Goal: Contribute content: Contribute content

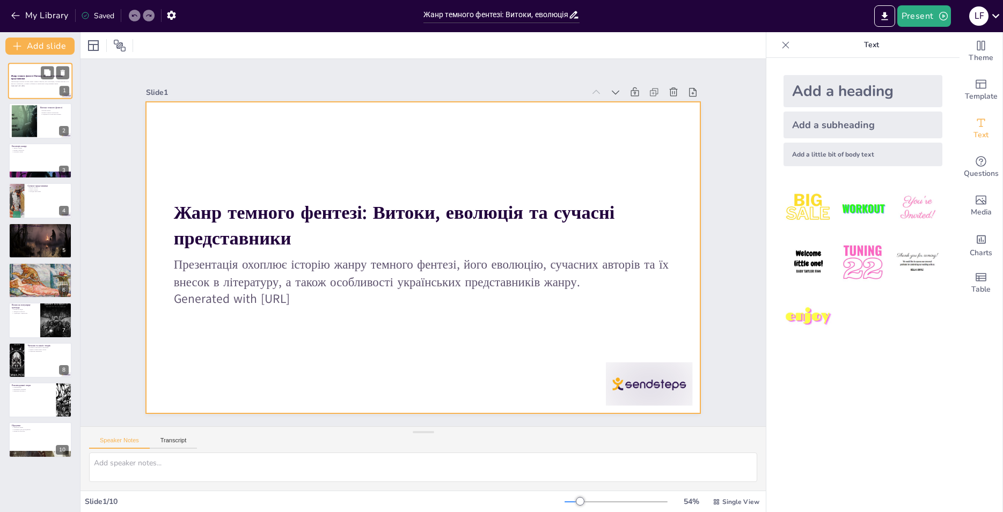
click at [52, 90] on div at bounding box center [40, 81] width 64 height 36
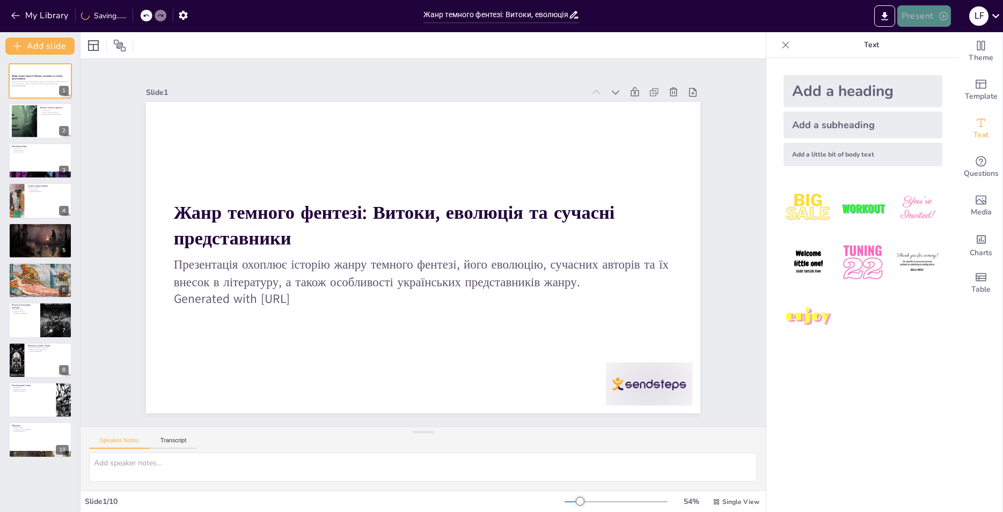
click at [932, 11] on button "Present" at bounding box center [924, 15] width 54 height 21
click at [936, 40] on li "Preview presentation" at bounding box center [940, 39] width 84 height 17
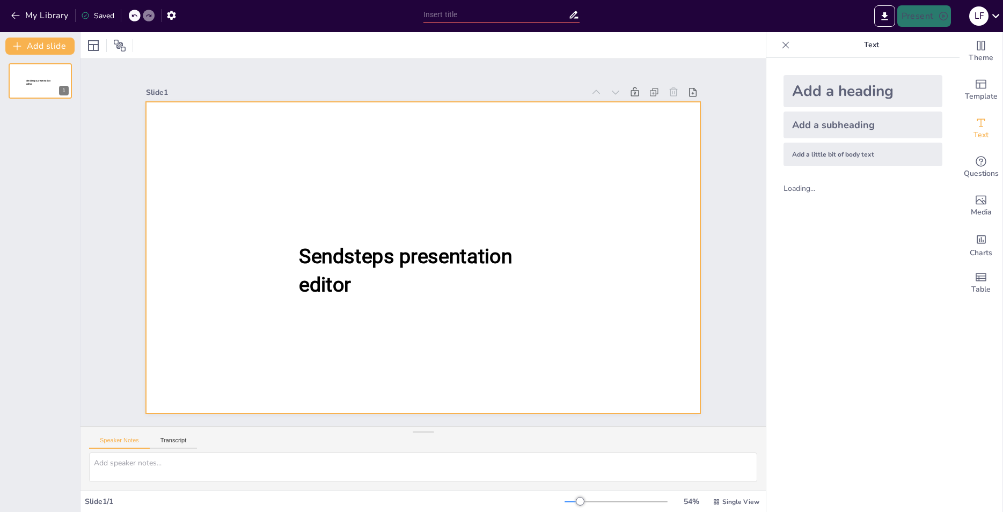
type input "Жанр темного фентезі: Витоки, еволюція та сучасні представники"
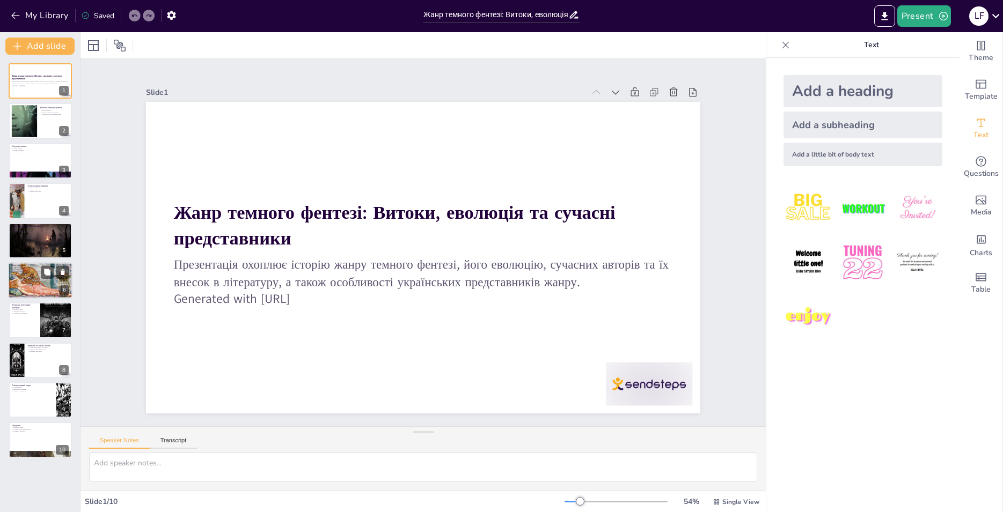
click at [35, 279] on div at bounding box center [40, 281] width 64 height 40
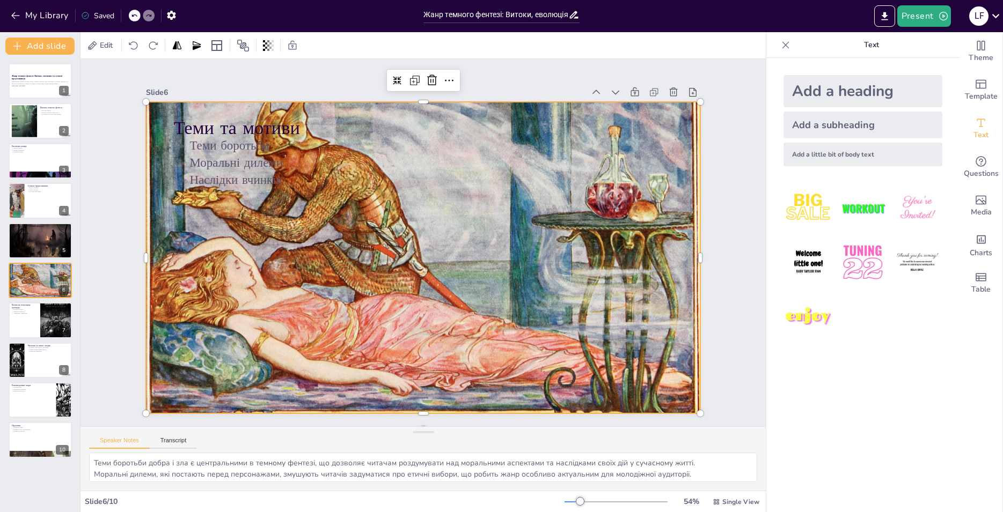
click at [463, 294] on div at bounding box center [423, 258] width 554 height 342
drag, startPoint x: 691, startPoint y: 98, endPoint x: 690, endPoint y: 136, distance: 37.6
click at [690, 136] on div "Теми та мотиви Теми боротьби Моральні дилеми Наслідки вчинків" at bounding box center [423, 258] width 554 height 312
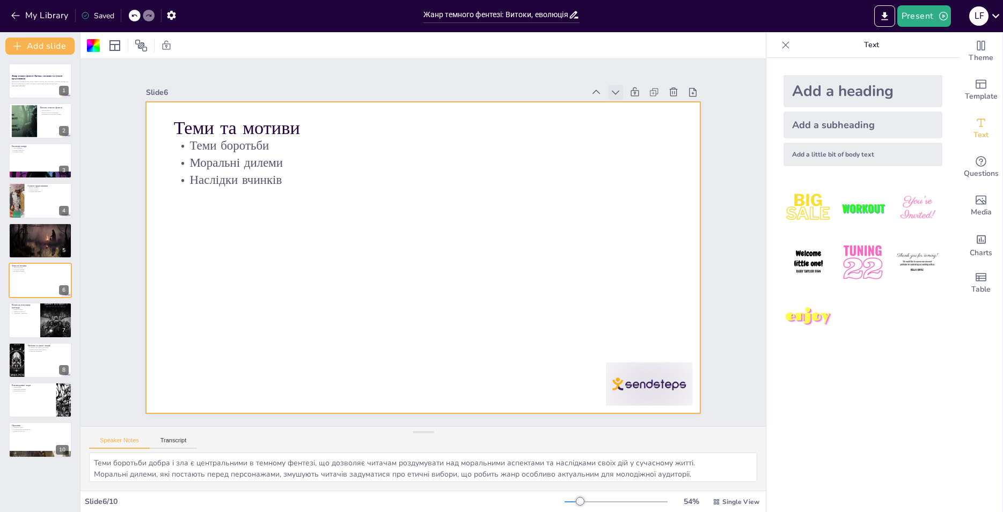
click at [610, 89] on icon at bounding box center [615, 92] width 11 height 11
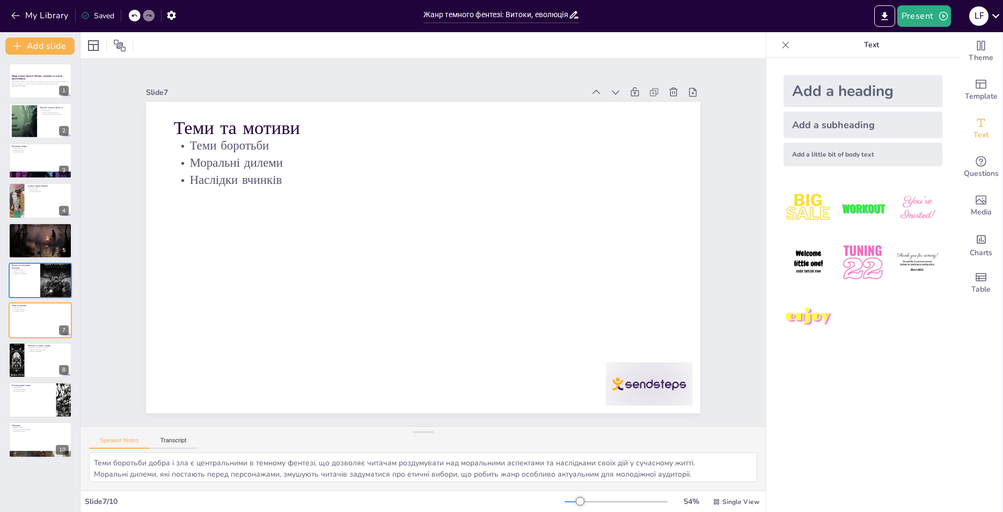
click at [610, 89] on icon at bounding box center [615, 92] width 11 height 11
click at [588, 85] on div at bounding box center [595, 92] width 15 height 15
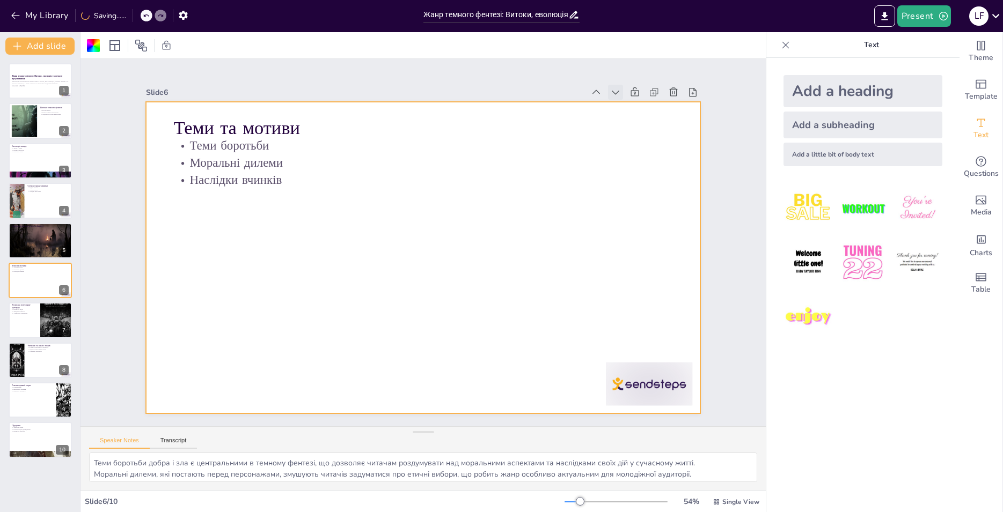
click at [610, 89] on icon at bounding box center [615, 92] width 11 height 11
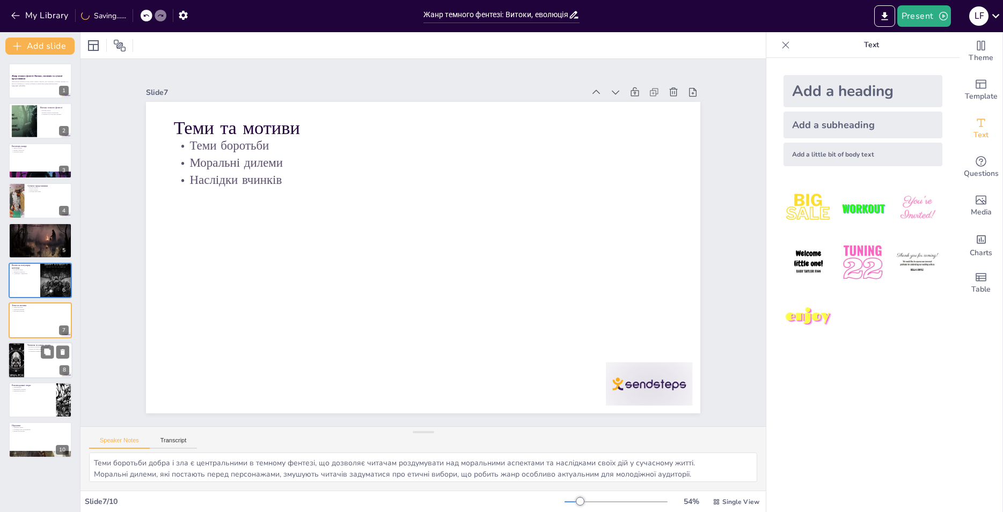
click at [31, 368] on div at bounding box center [40, 360] width 64 height 36
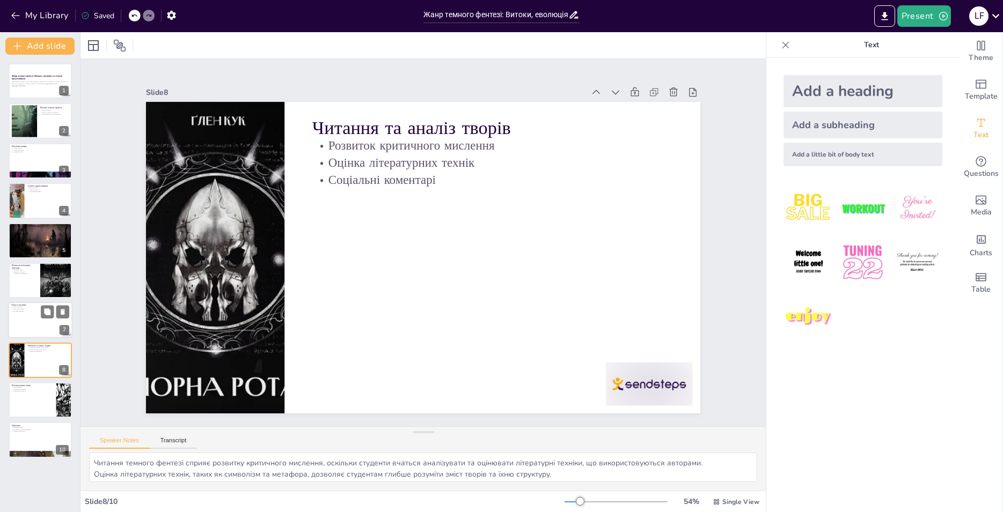
click at [41, 329] on div at bounding box center [40, 321] width 64 height 36
type textarea "Теми боротьби добра і зла є центральними в темному фентезі, що дозволяє читачам…"
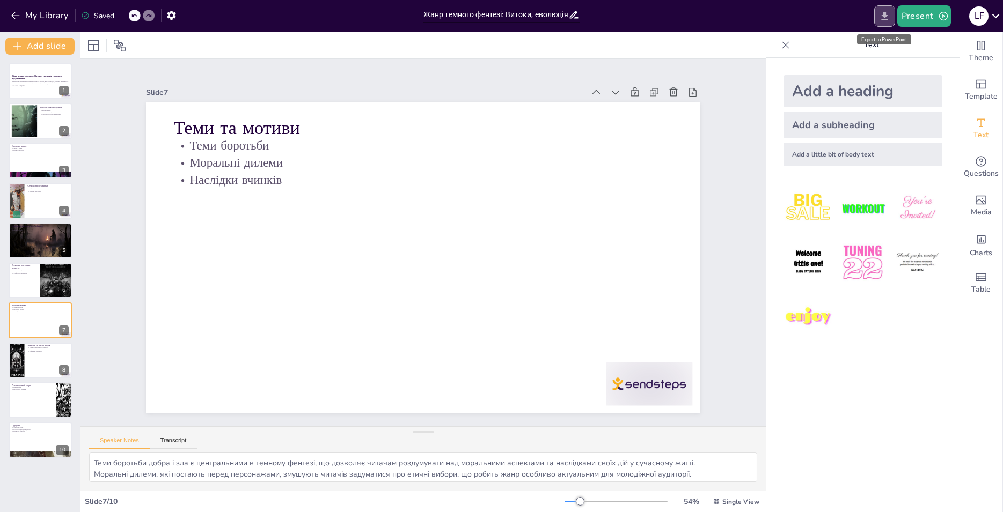
click at [884, 19] on icon "Export to PowerPoint" at bounding box center [884, 16] width 11 height 11
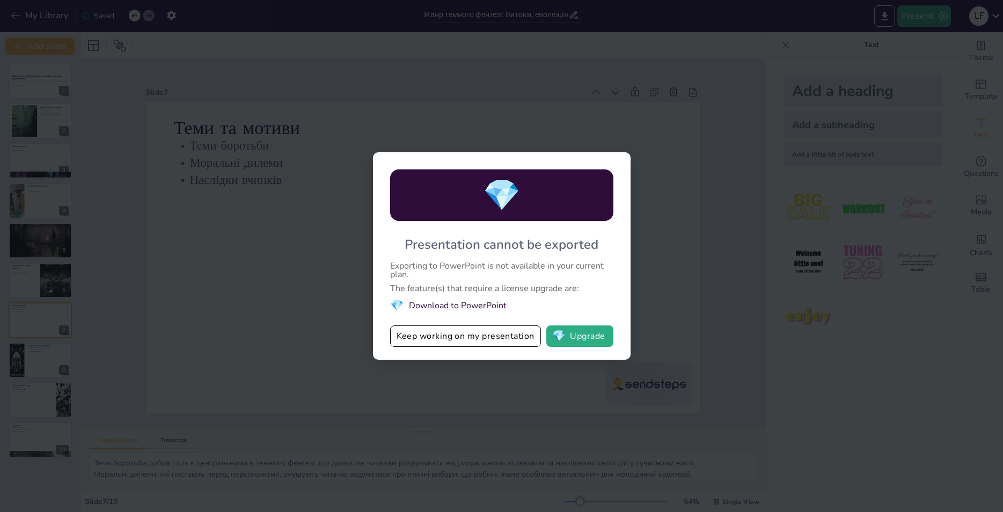
click at [258, 307] on div "💎 Presentation cannot be exported Exporting to PowerPoint is not available in y…" at bounding box center [501, 256] width 1003 height 512
click at [499, 338] on button "Keep working on my presentation" at bounding box center [465, 336] width 151 height 21
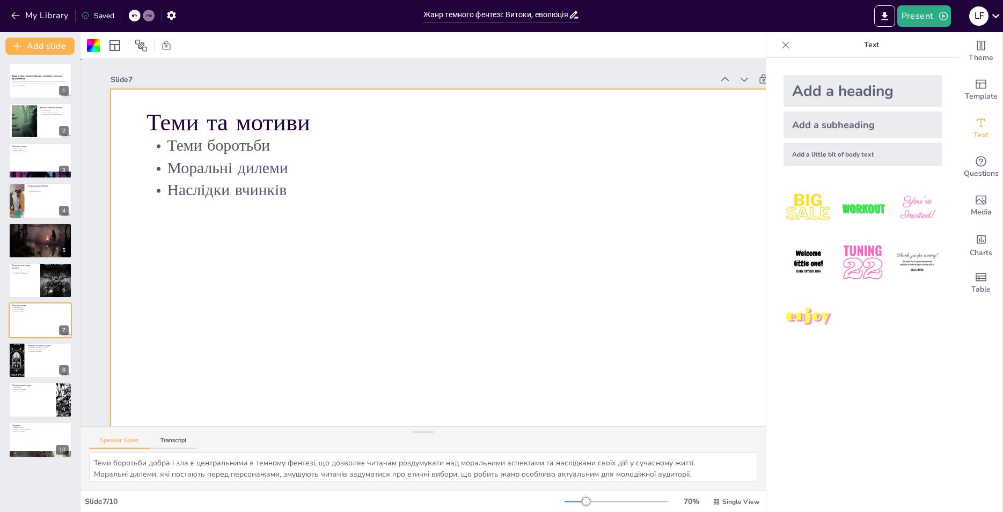
click at [325, 264] on div at bounding box center [470, 291] width 718 height 404
click at [974, 198] on icon "Add images, graphics, shapes or video" at bounding box center [980, 200] width 13 height 13
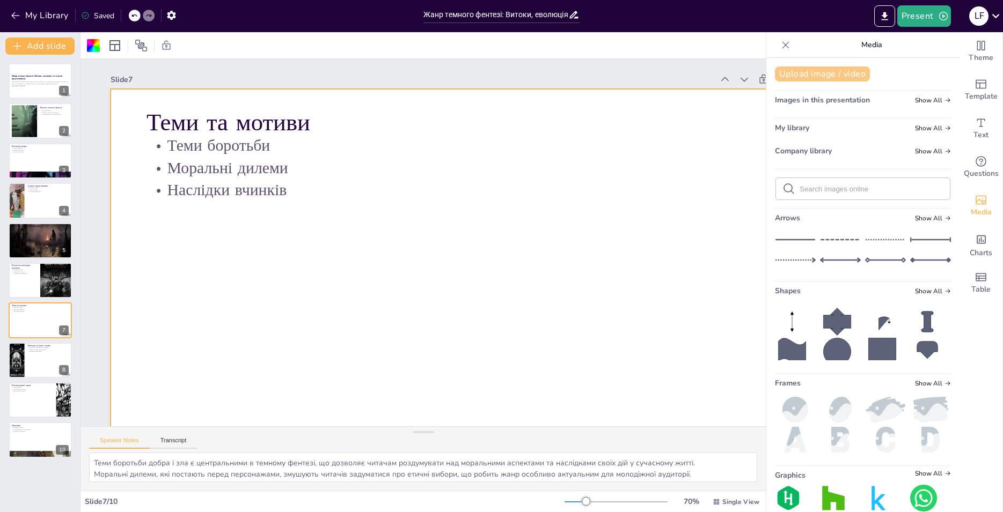
click at [836, 71] on button "Upload image / video" at bounding box center [822, 74] width 95 height 15
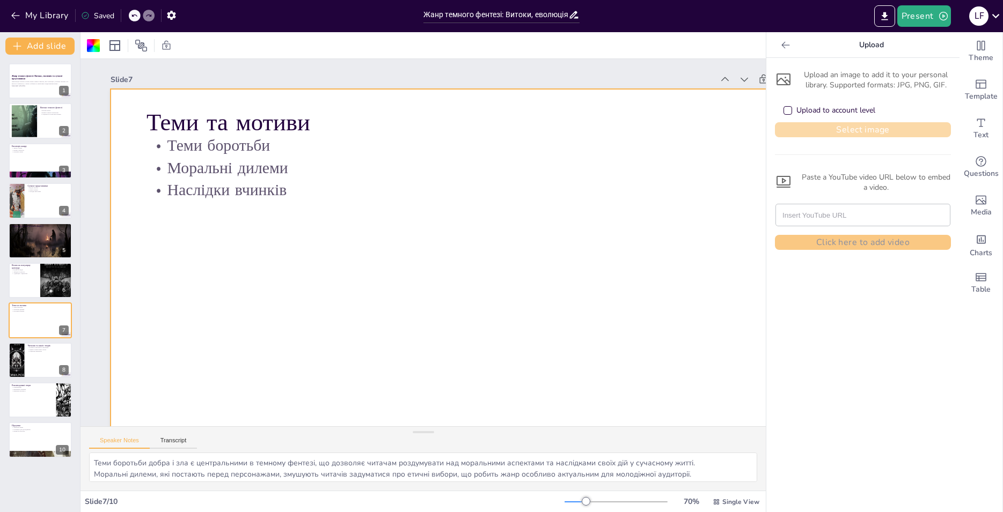
click at [849, 129] on button "Select image" at bounding box center [863, 129] width 176 height 15
click at [907, 130] on button "Select image" at bounding box center [863, 129] width 176 height 15
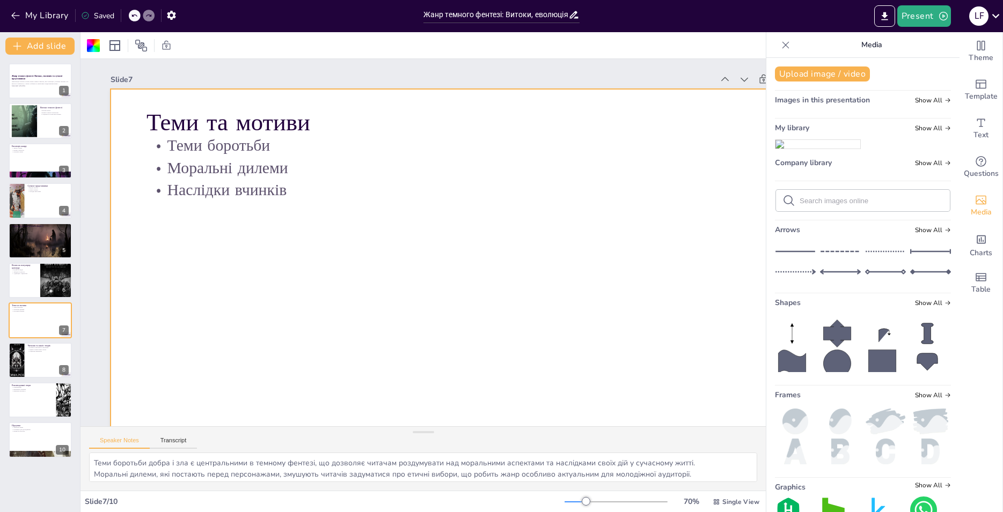
click at [825, 149] on img at bounding box center [817, 144] width 85 height 9
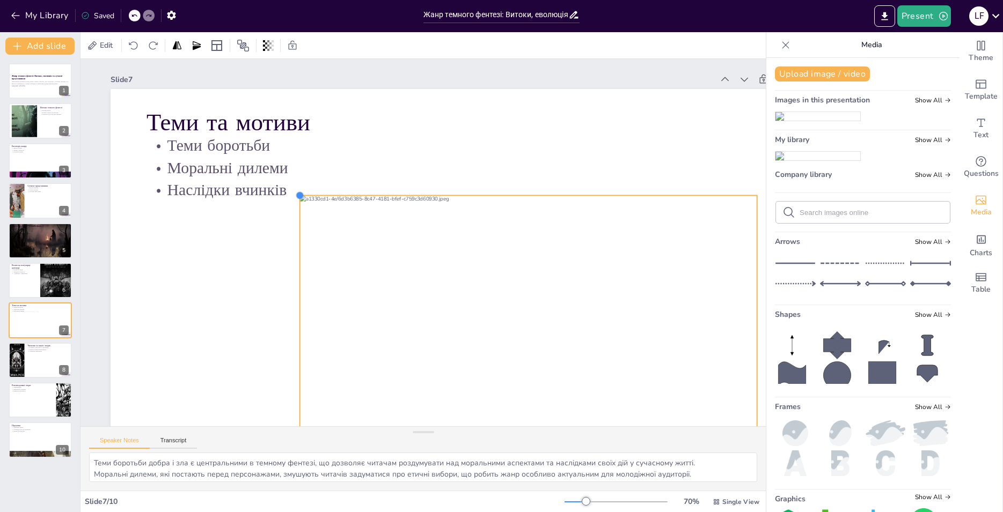
drag, startPoint x: 186, startPoint y: 134, endPoint x: 487, endPoint y: 200, distance: 308.1
click at [487, 200] on div "Теми та мотиви Теми боротьби Моральні дилеми Наслідки вчинків" at bounding box center [470, 291] width 718 height 404
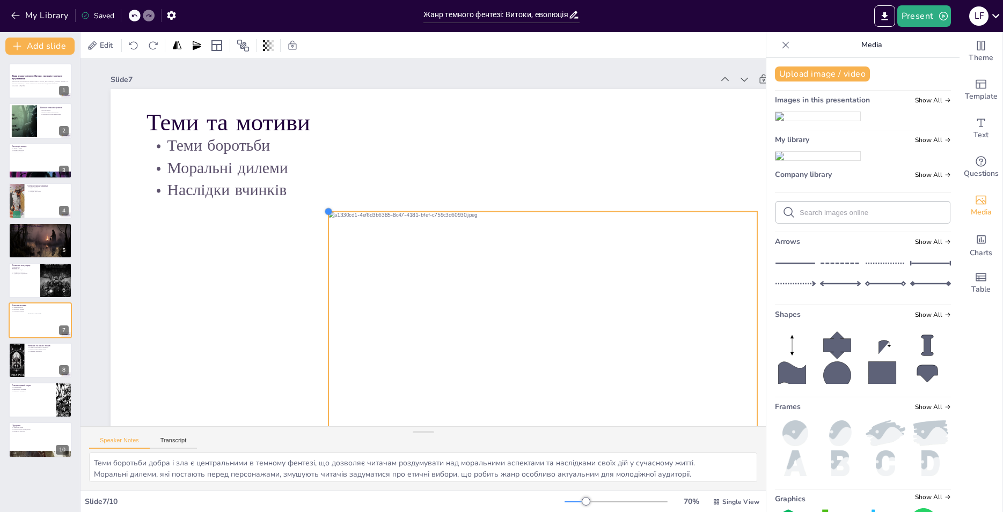
drag, startPoint x: 299, startPoint y: 194, endPoint x: 423, endPoint y: 214, distance: 125.6
click at [423, 214] on div "Теми та мотиви Теми боротьби Моральні дилеми Наслідки вчинків" at bounding box center [470, 291] width 718 height 404
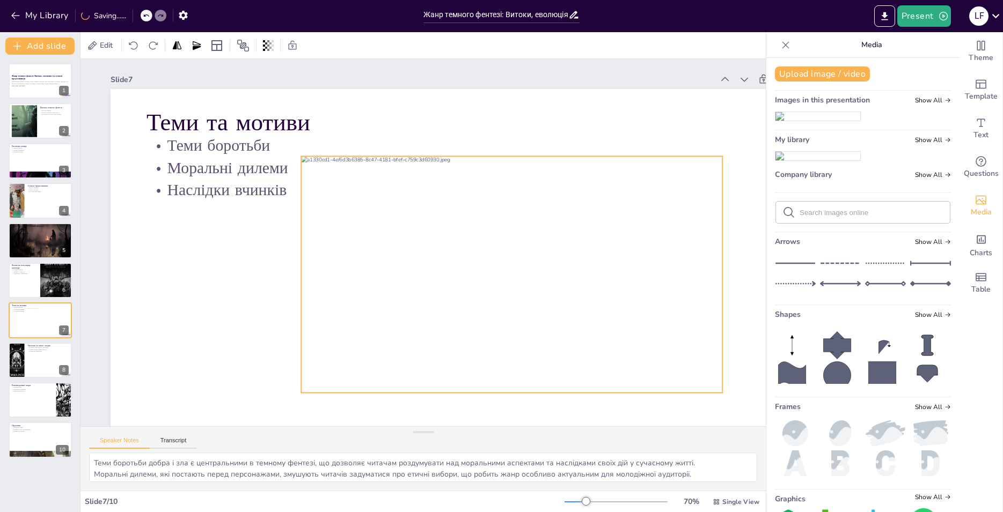
drag, startPoint x: 538, startPoint y: 269, endPoint x: 505, endPoint y: 216, distance: 62.8
click at [505, 216] on div at bounding box center [511, 275] width 421 height 237
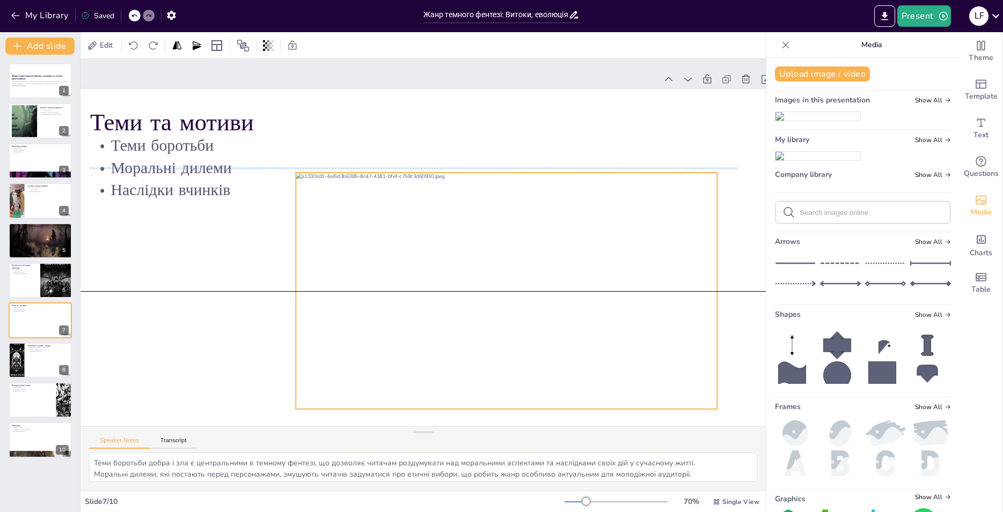
scroll to position [0, 57]
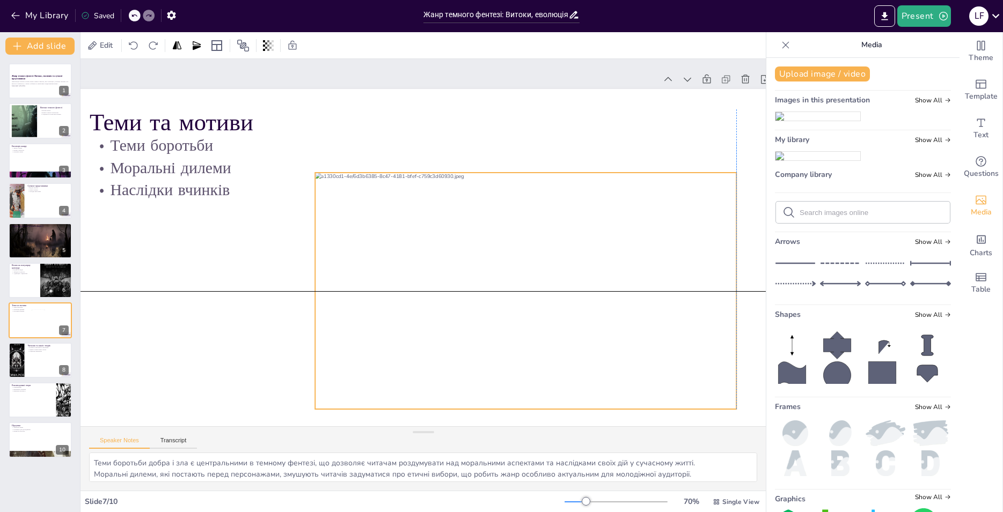
drag, startPoint x: 603, startPoint y: 314, endPoint x: 653, endPoint y: 322, distance: 51.1
click at [653, 322] on div at bounding box center [525, 291] width 421 height 237
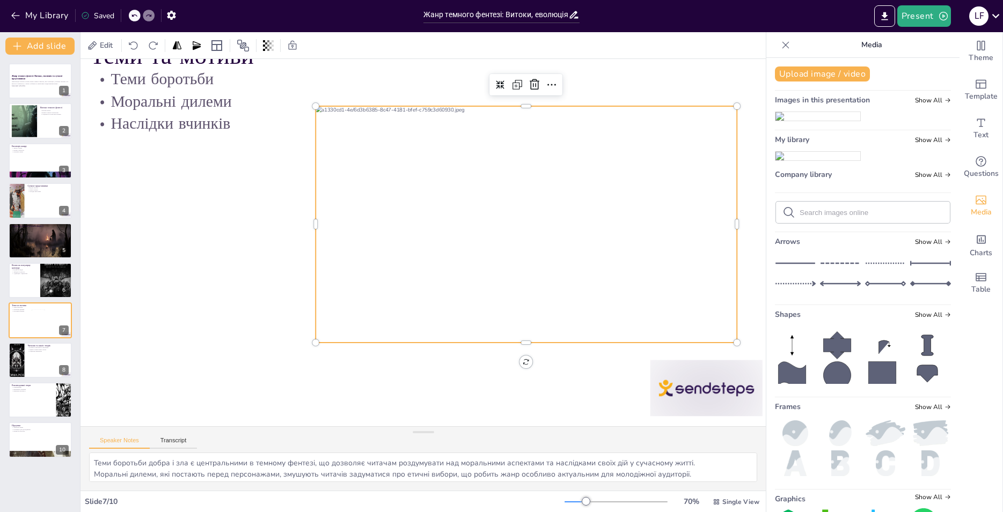
scroll to position [76, 57]
